Goal: Book appointment/travel/reservation

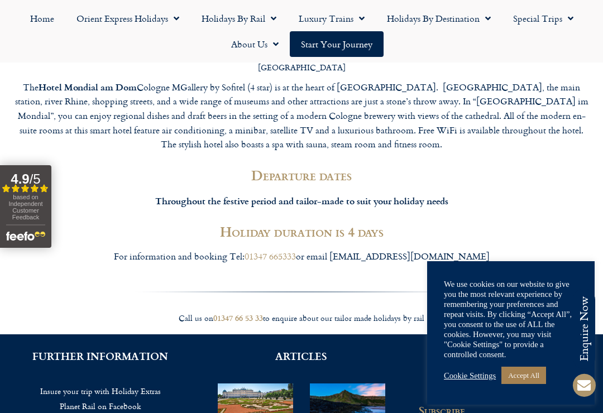
scroll to position [1829, 0]
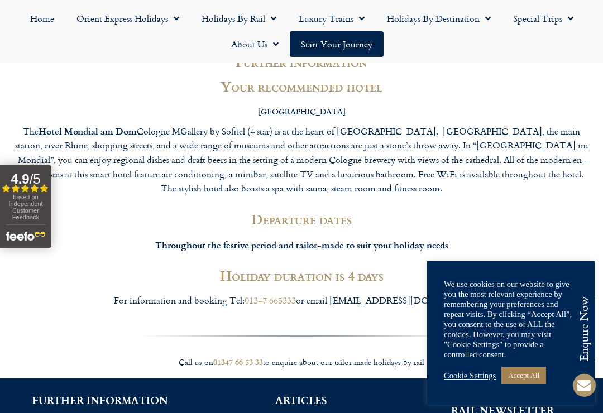
click at [541, 369] on link "Accept All" at bounding box center [523, 375] width 45 height 17
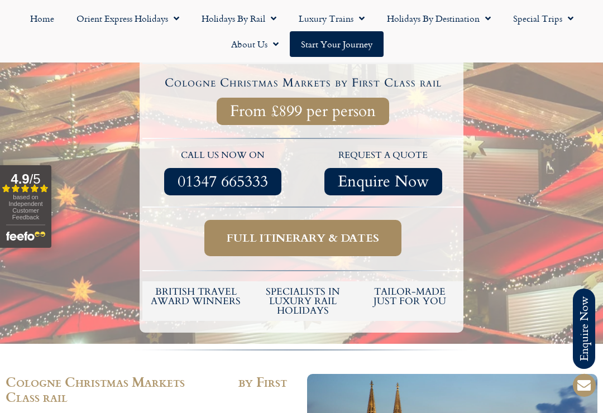
scroll to position [319, 0]
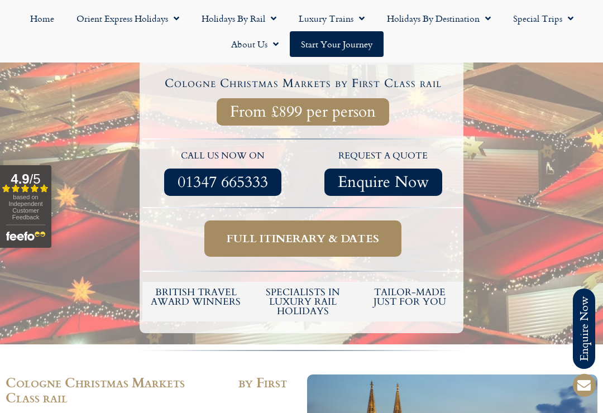
click at [485, 24] on span "Menu" at bounding box center [484, 18] width 11 height 20
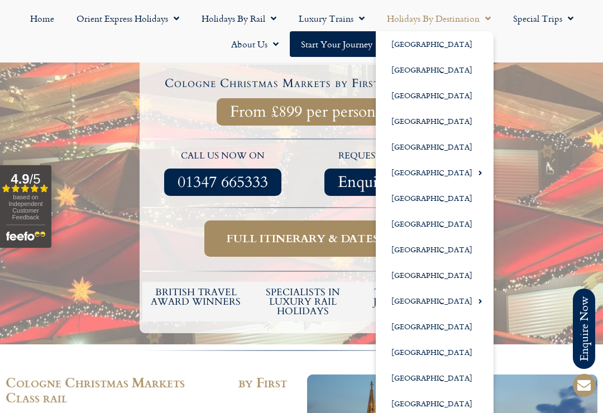
click at [441, 122] on link "[GEOGRAPHIC_DATA]" at bounding box center [434, 121] width 118 height 26
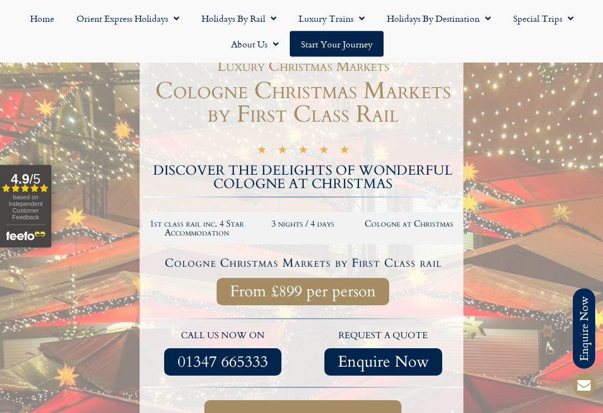
scroll to position [75, 0]
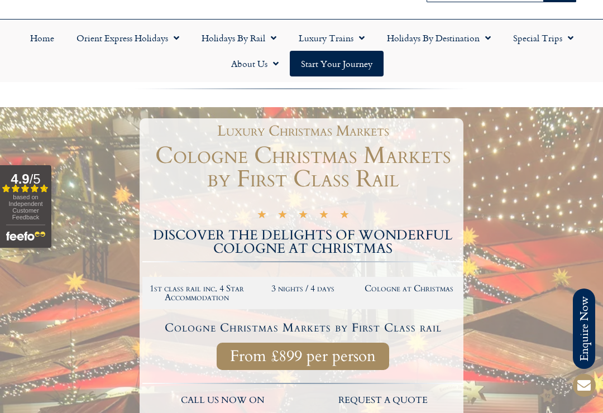
click at [489, 44] on span "Menu" at bounding box center [484, 38] width 11 height 20
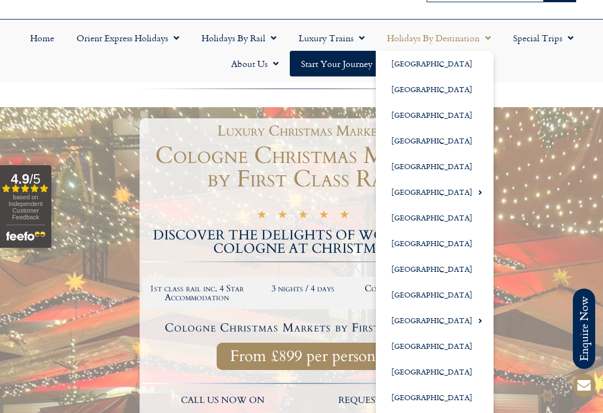
click at [434, 199] on link "[GEOGRAPHIC_DATA]" at bounding box center [434, 192] width 118 height 26
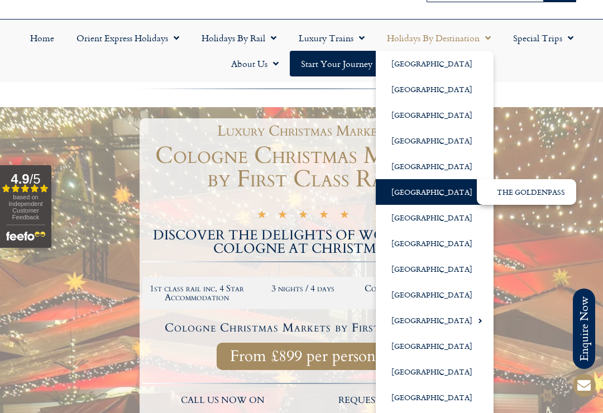
click at [546, 195] on link "The GoldenPass" at bounding box center [525, 192] width 99 height 26
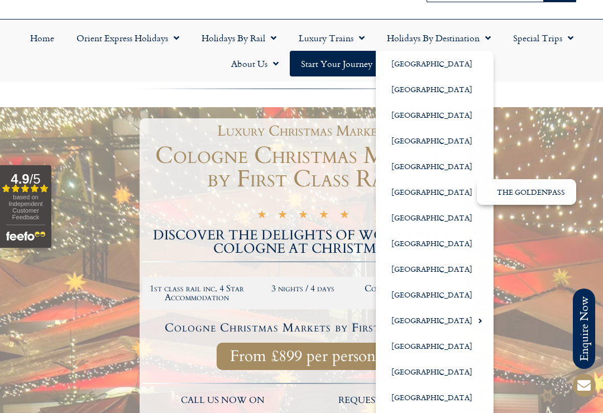
click at [436, 200] on link "[GEOGRAPHIC_DATA]" at bounding box center [434, 192] width 118 height 26
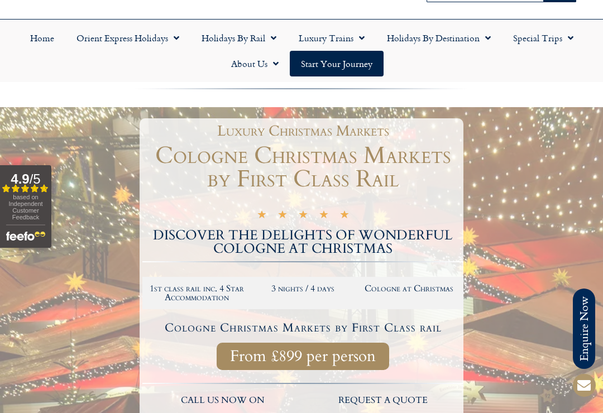
click at [485, 43] on span "Menu" at bounding box center [484, 38] width 11 height 20
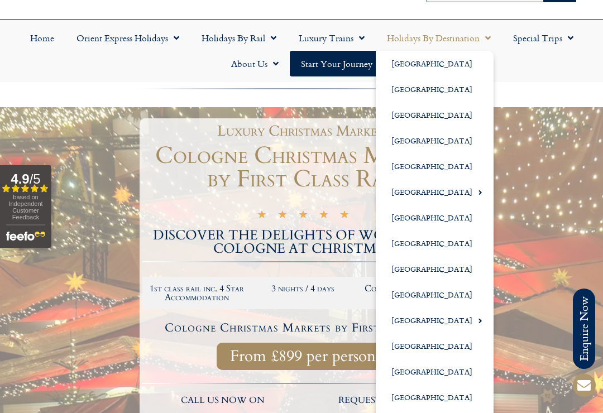
click at [424, 298] on link "[GEOGRAPHIC_DATA]" at bounding box center [434, 295] width 118 height 26
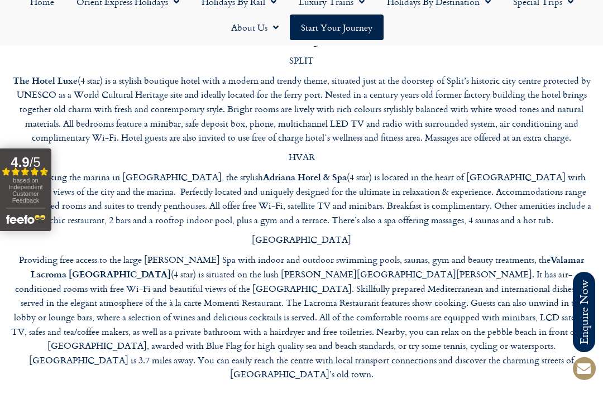
scroll to position [4316, 0]
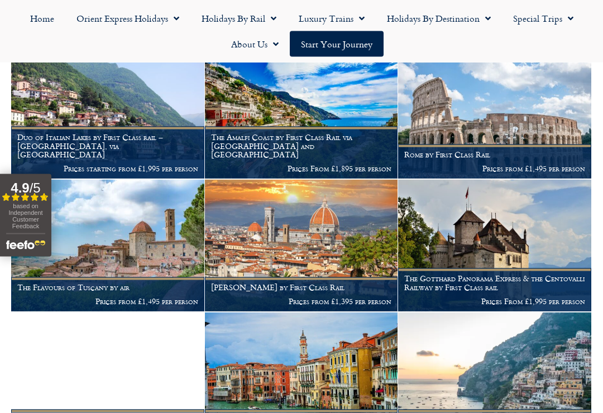
scroll to position [569, 0]
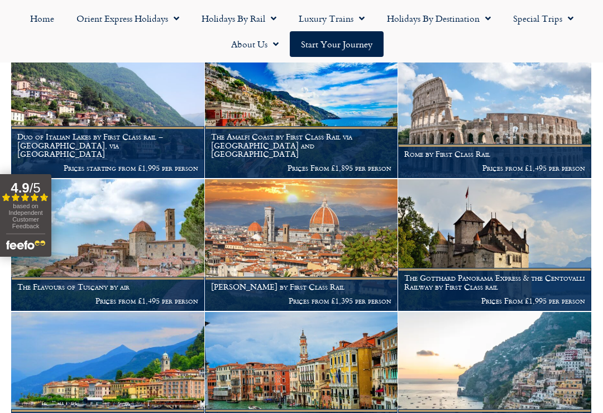
click at [358, 277] on figcaption "Florence by First Class Rail Prices from £1,395 per person" at bounding box center [301, 294] width 193 height 34
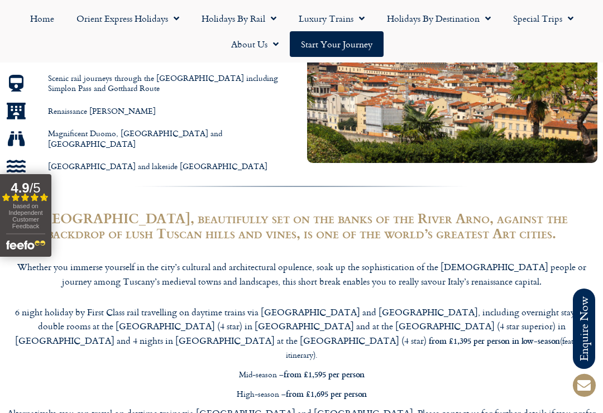
scroll to position [772, 0]
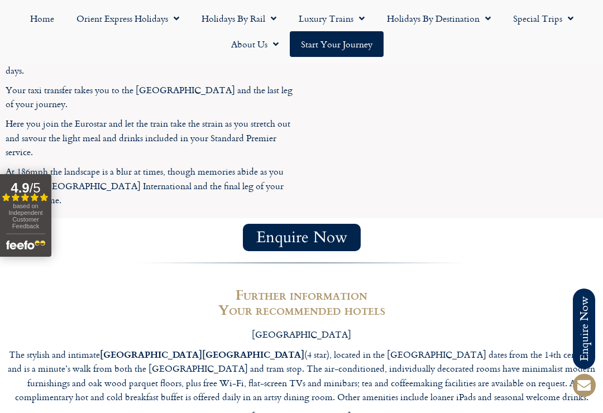
scroll to position [2801, 0]
